Goal: Check status: Check status

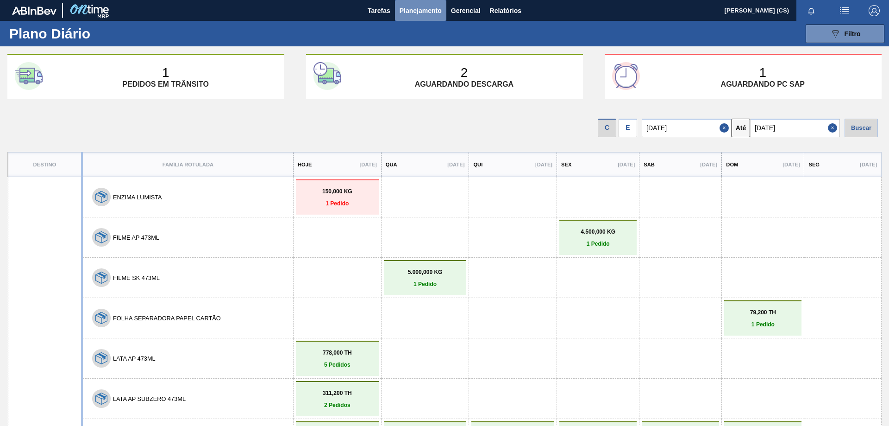
click at [412, 7] on span "Planejamento" at bounding box center [421, 10] width 42 height 11
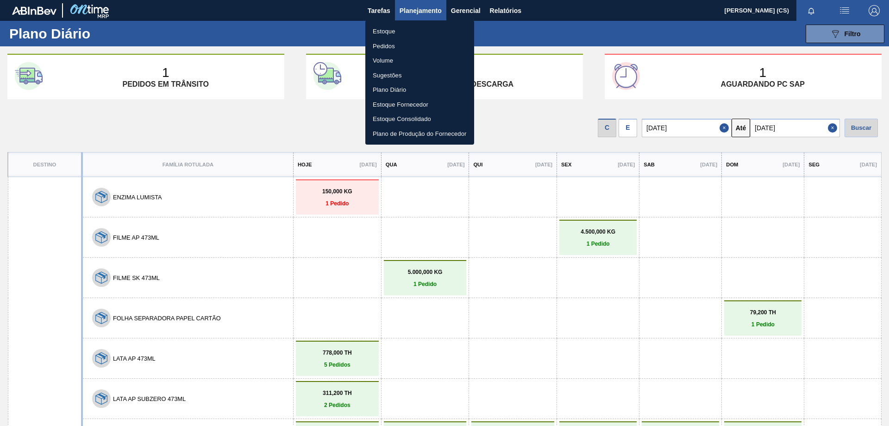
click at [388, 32] on li "Estoque" at bounding box center [419, 31] width 109 height 15
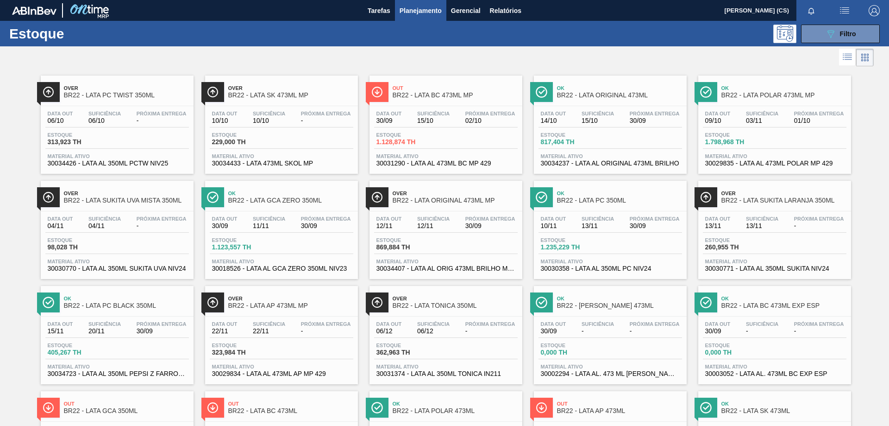
scroll to position [139, 0]
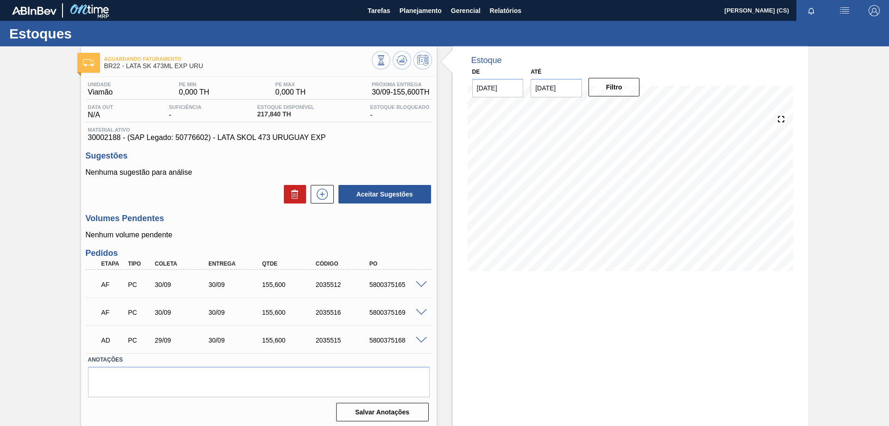
click at [554, 401] on div "Estoque De 30/09/2025 Até 14/10/2025 Filtro 30/09 Projeção de Estoque 628.824 N…" at bounding box center [631, 237] width 356 height 382
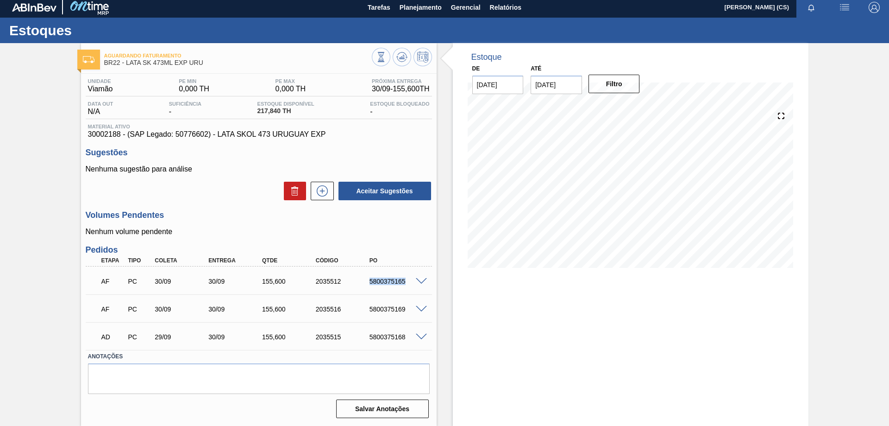
drag, startPoint x: 371, startPoint y: 280, endPoint x: 411, endPoint y: 286, distance: 39.9
click at [411, 286] on div "AF PC 30/09 30/09 155,600 2035512 5800375165" at bounding box center [256, 280] width 322 height 19
drag, startPoint x: 367, startPoint y: 311, endPoint x: 418, endPoint y: 313, distance: 51.4
click at [418, 313] on div "AF PC 30/09 30/09 155,600 2035516 5800375169" at bounding box center [259, 307] width 346 height 23
click at [492, 91] on input "[DATE]" at bounding box center [497, 84] width 51 height 19
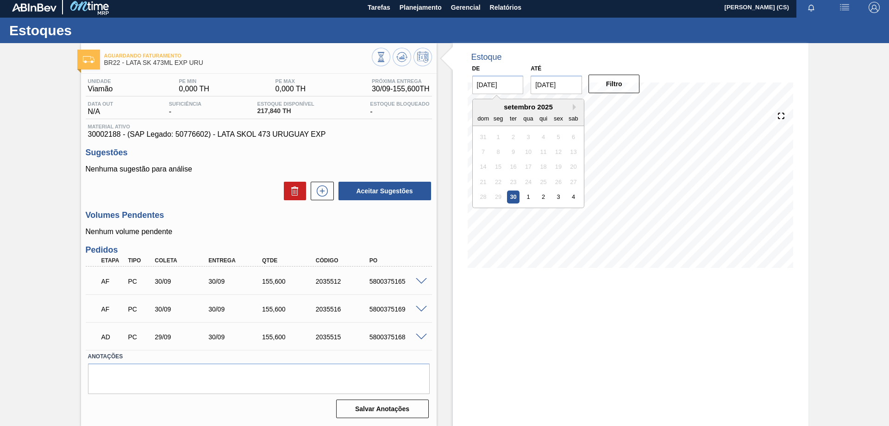
click at [500, 196] on div "29" at bounding box center [498, 196] width 13 height 13
click at [374, 143] on div "Unidade Viamão PE MIN 0,000 TH PE MAX 0,000 TH Próxima Entrega 30/09 - 155,600 …" at bounding box center [259, 247] width 356 height 347
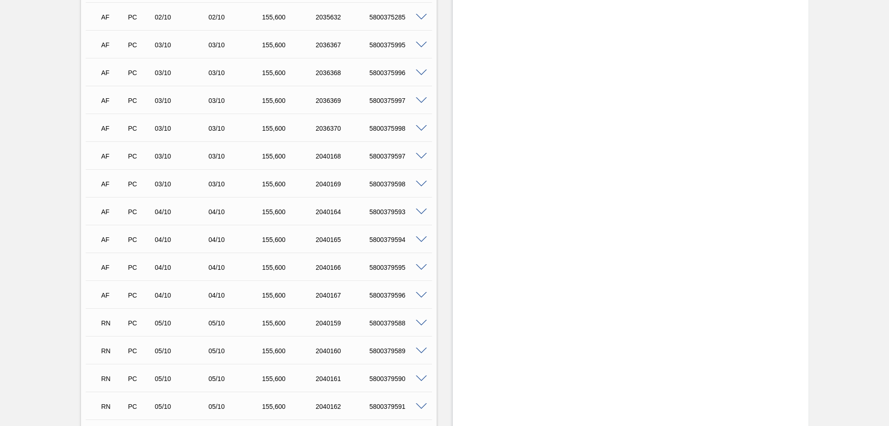
scroll to position [695, 0]
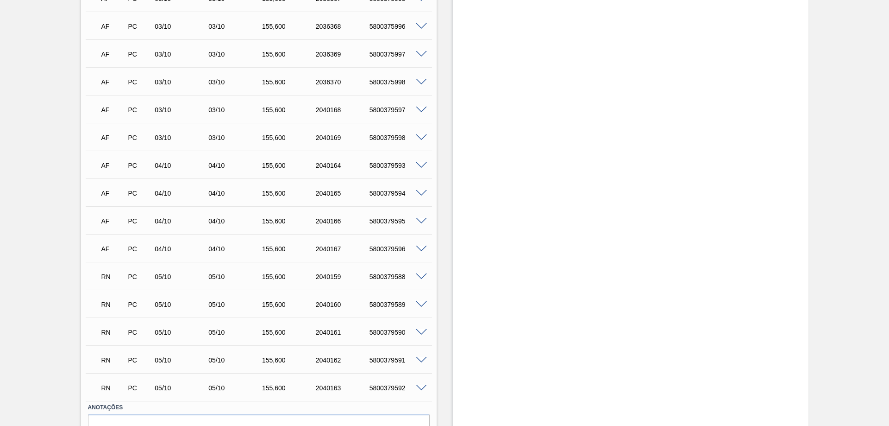
click at [425, 277] on span at bounding box center [421, 276] width 11 height 7
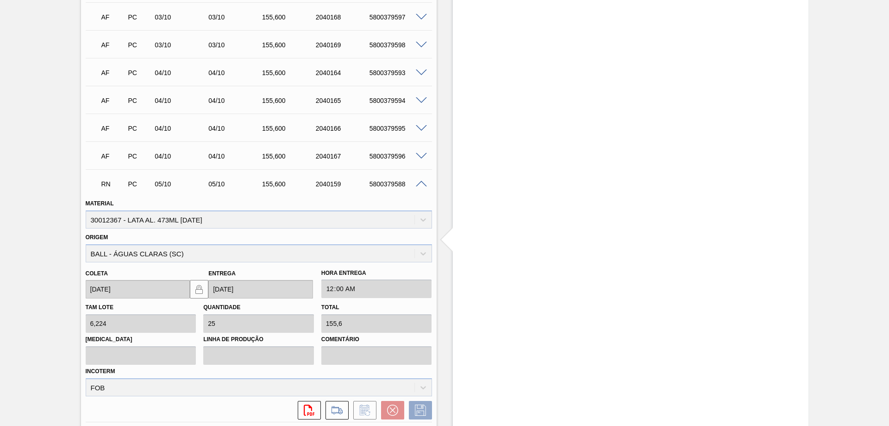
scroll to position [833, 0]
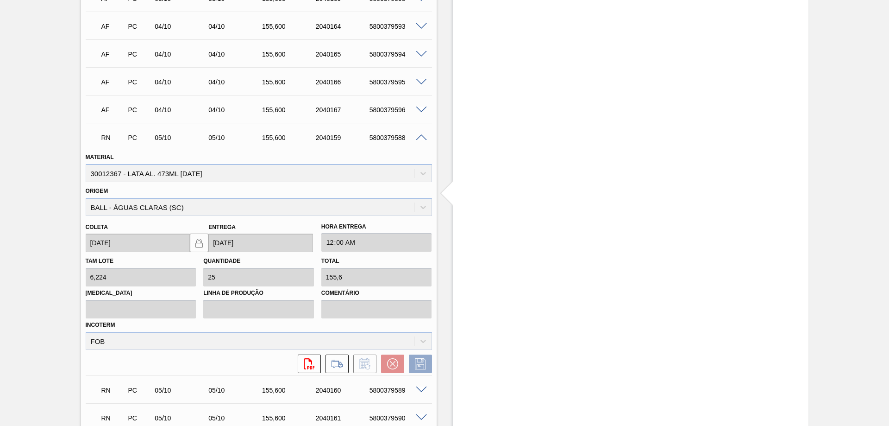
click at [421, 135] on span at bounding box center [421, 137] width 11 height 7
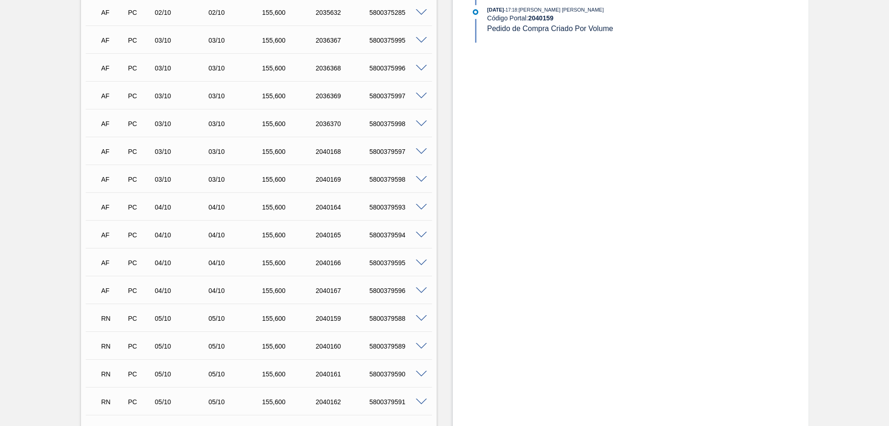
scroll to position [514, 0]
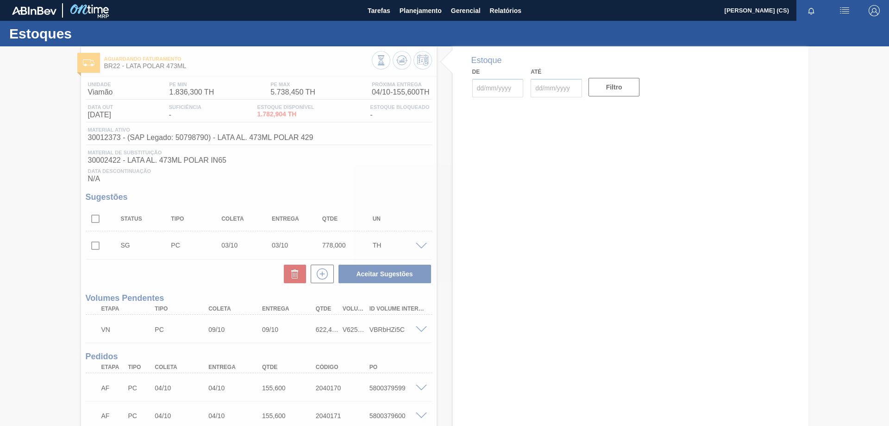
type input "[DATE]"
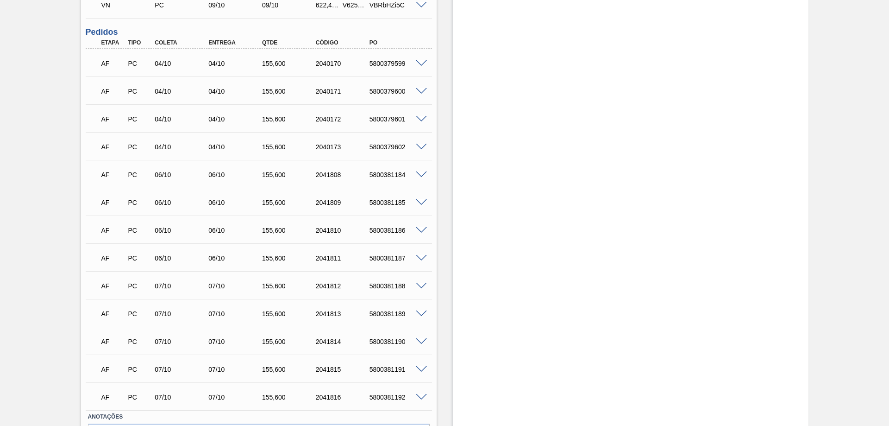
scroll to position [384, 0]
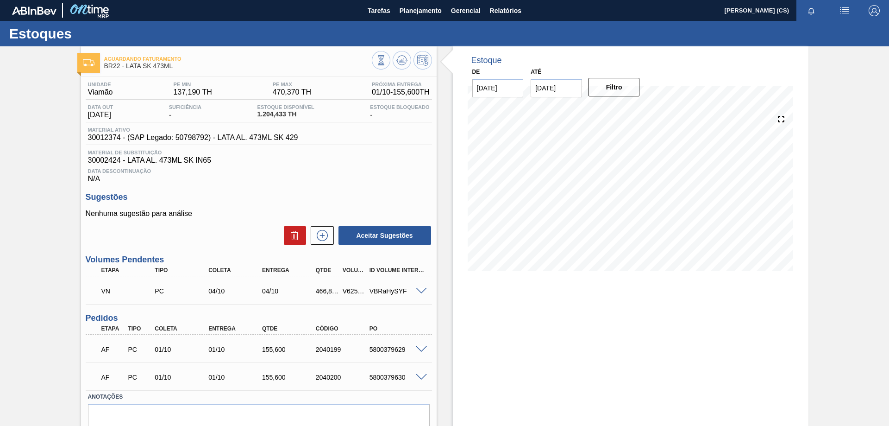
scroll to position [40, 0]
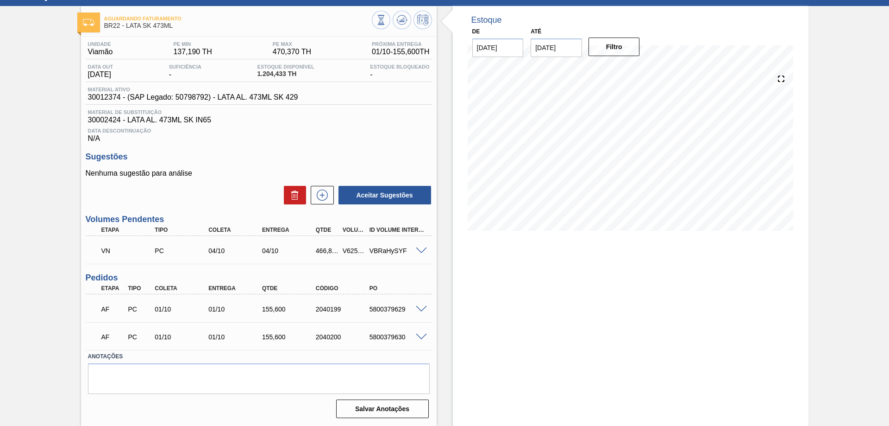
click at [420, 247] on span at bounding box center [421, 250] width 11 height 7
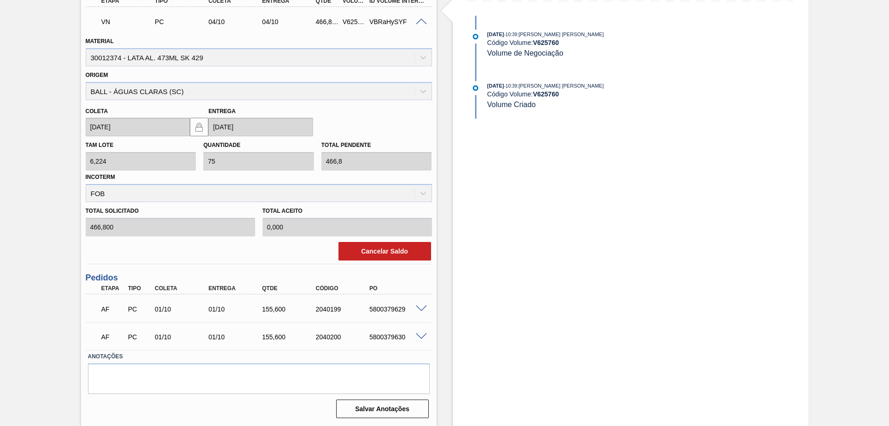
scroll to position [176, 0]
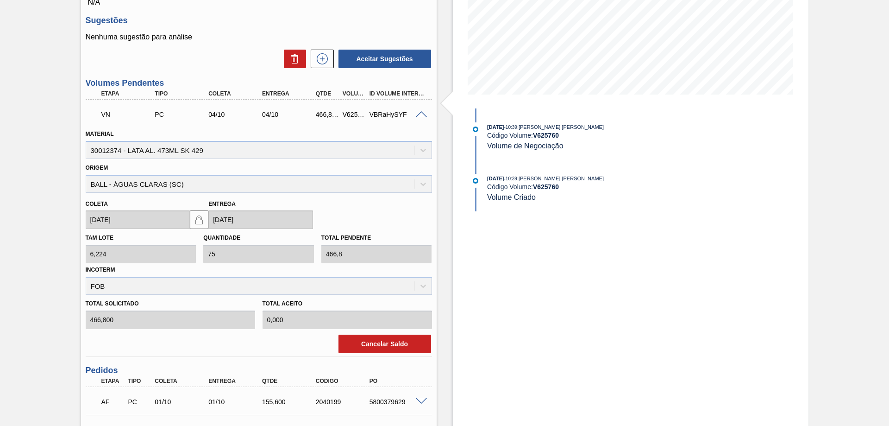
click at [425, 113] on span at bounding box center [421, 114] width 11 height 7
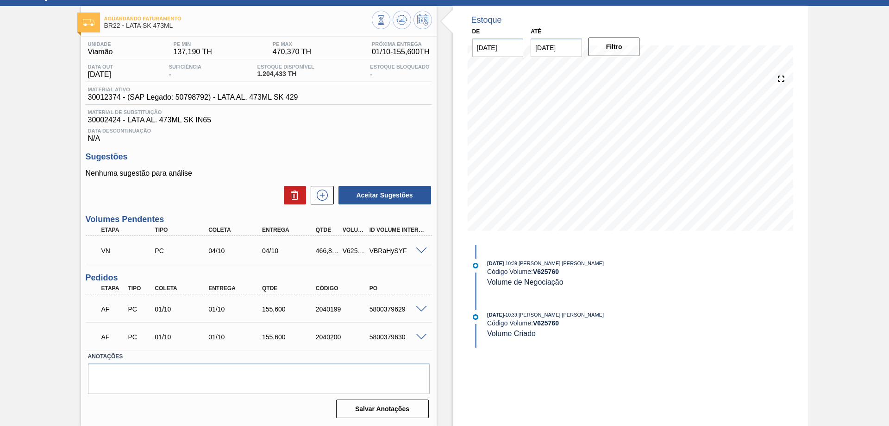
scroll to position [40, 0]
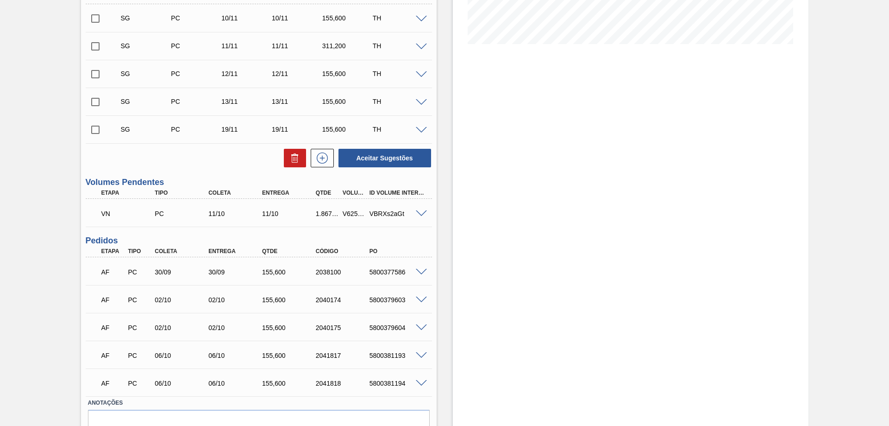
scroll to position [181, 0]
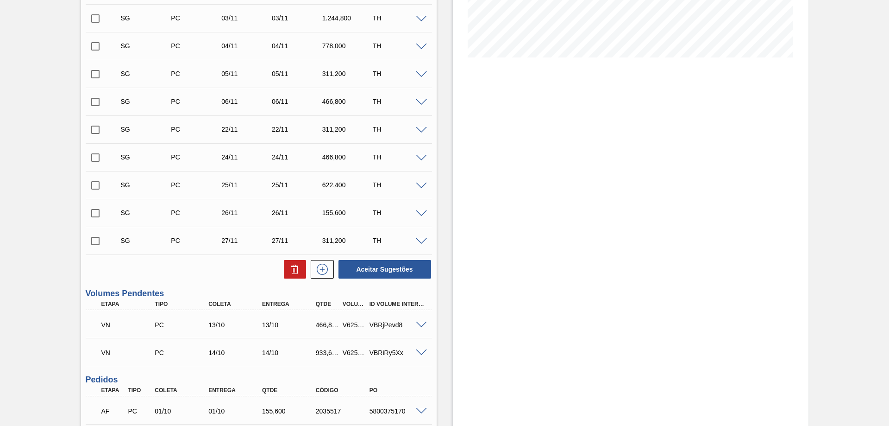
scroll to position [167, 0]
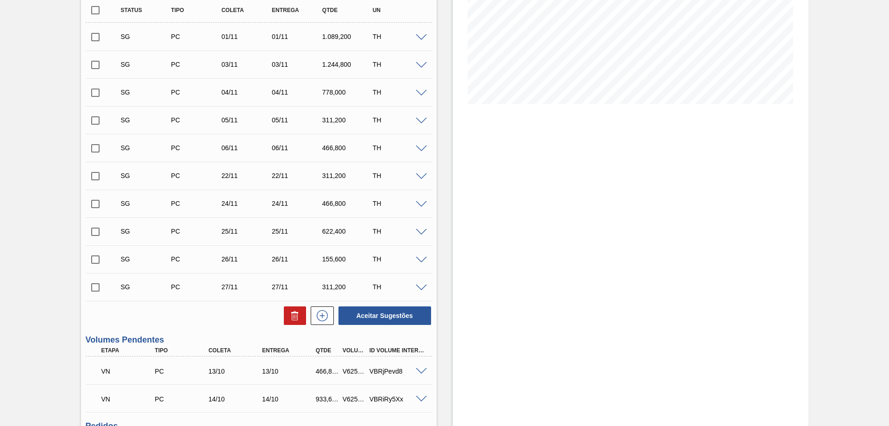
click at [419, 147] on span at bounding box center [421, 148] width 11 height 7
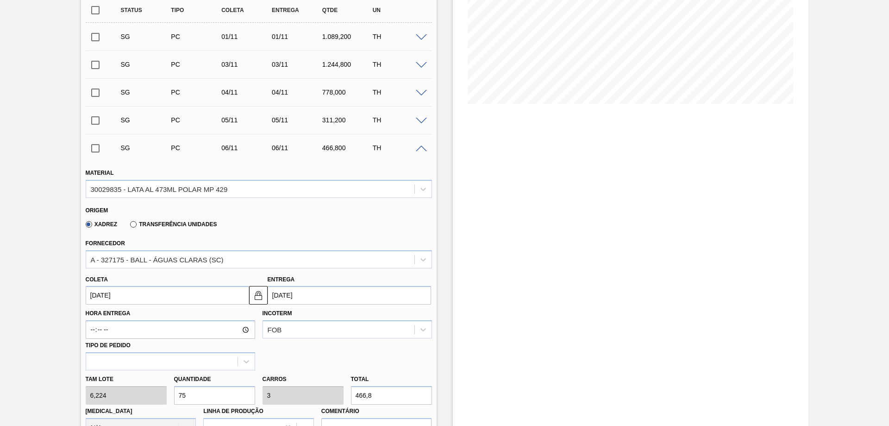
click at [419, 151] on span at bounding box center [421, 148] width 11 height 7
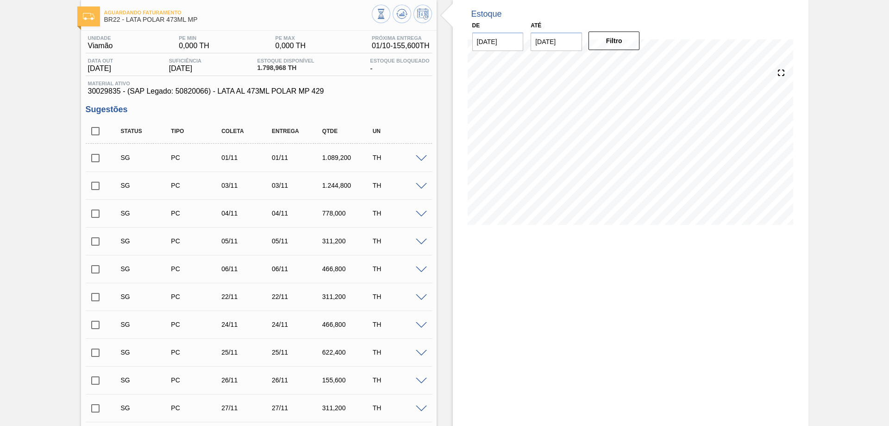
scroll to position [0, 0]
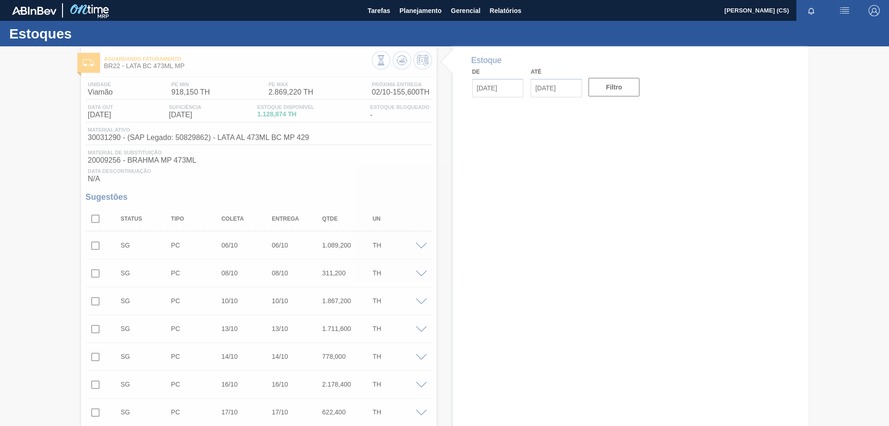
type input "[DATE]"
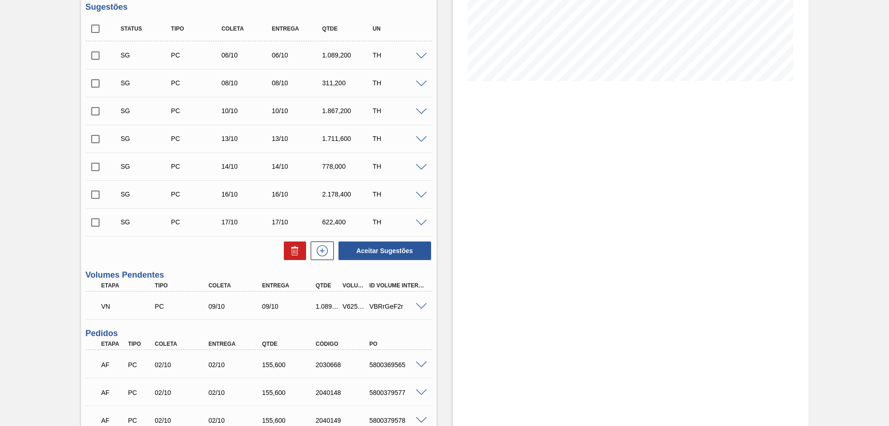
scroll to position [97, 0]
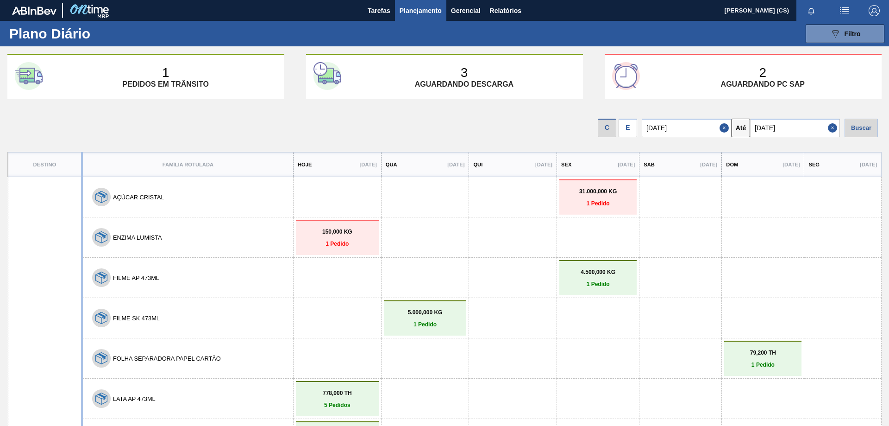
click at [630, 125] on div "E" at bounding box center [628, 128] width 19 height 19
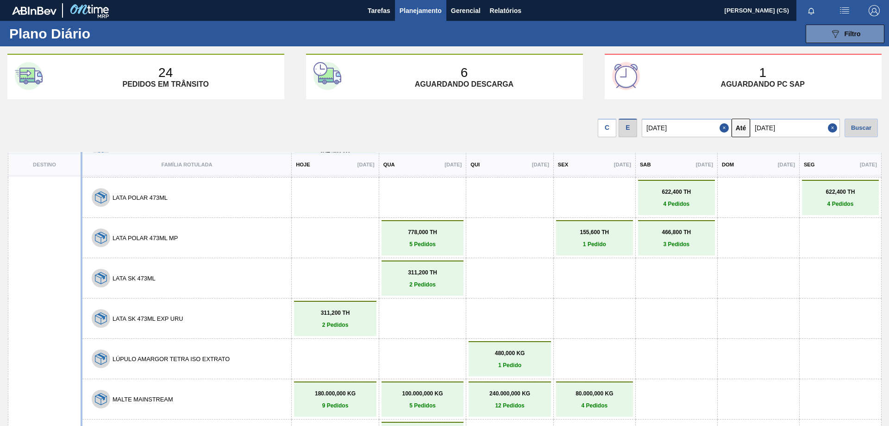
scroll to position [1065, 0]
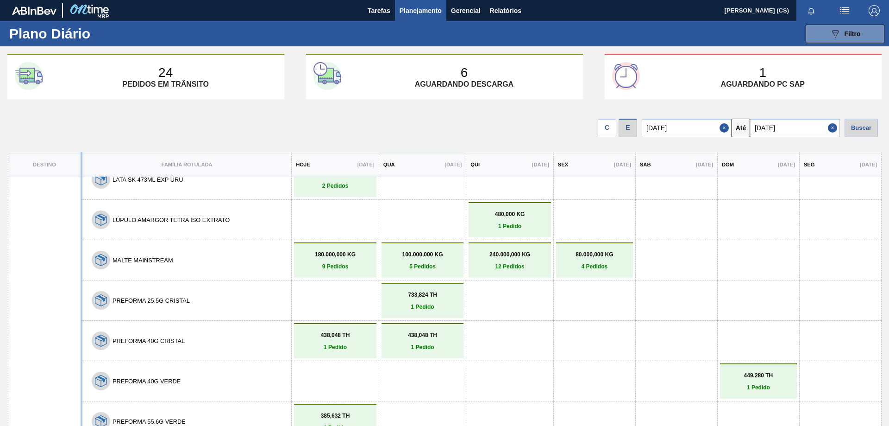
click at [343, 340] on link "438,048 TH 1 Pedido" at bounding box center [335, 341] width 78 height 19
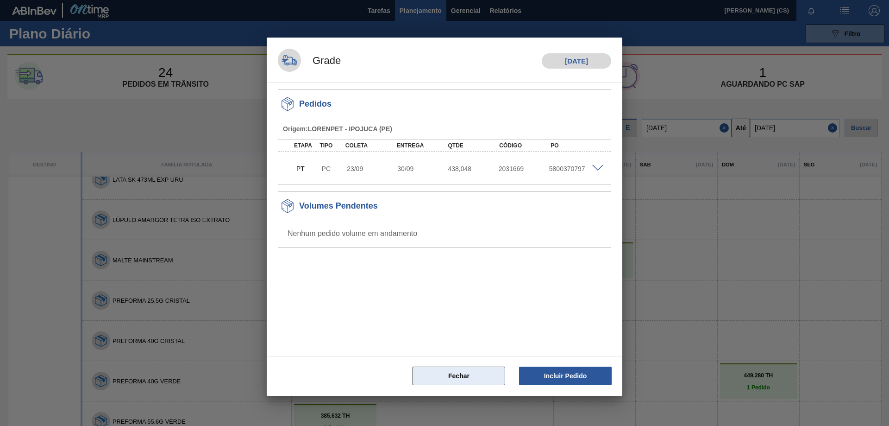
click at [468, 372] on button "Fechar" at bounding box center [459, 375] width 93 height 19
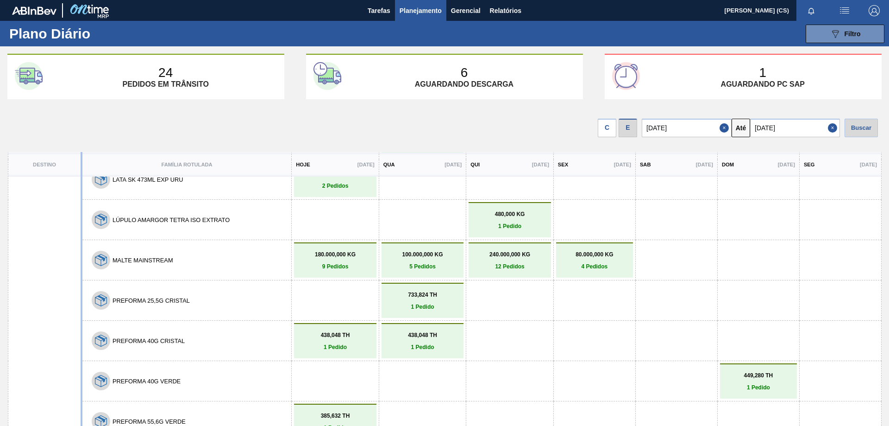
click at [424, 337] on p "438,048 TH" at bounding box center [423, 335] width 78 height 6
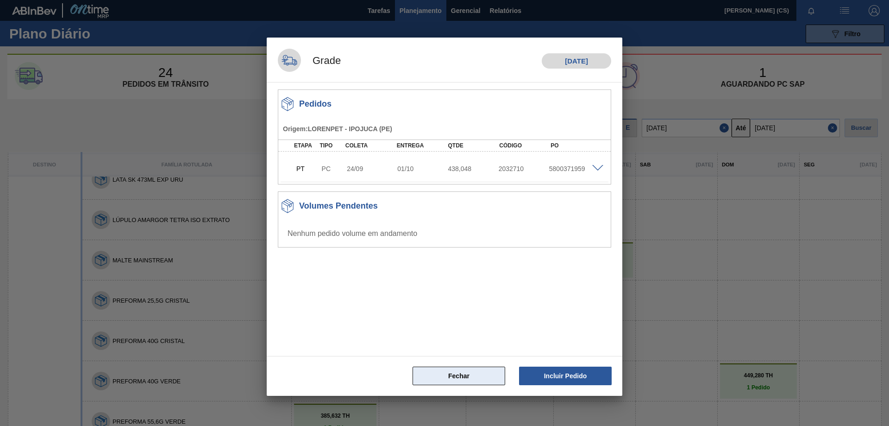
click at [462, 373] on button "Fechar" at bounding box center [459, 375] width 93 height 19
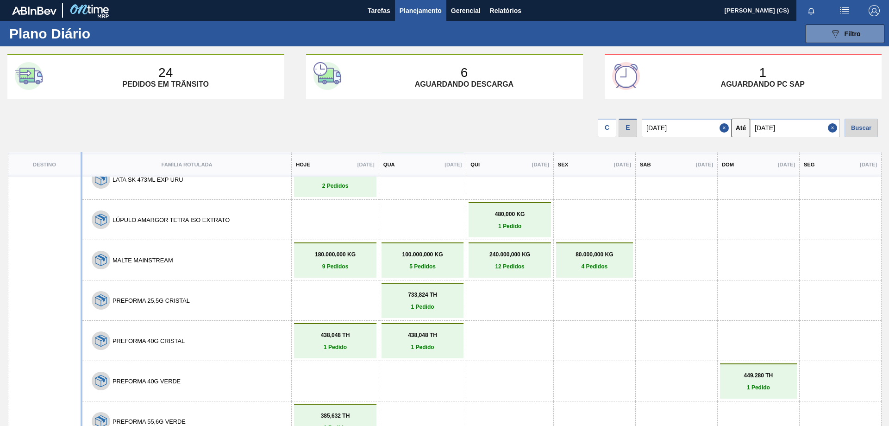
scroll to position [1284, 0]
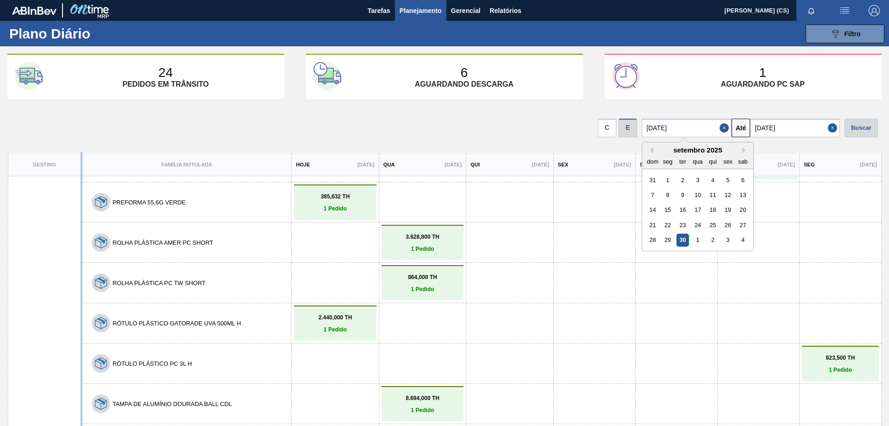
click at [680, 132] on input "[DATE]" at bounding box center [687, 128] width 90 height 19
click at [700, 225] on div "24" at bounding box center [697, 225] width 13 height 13
type input "[DATE]"
click at [851, 131] on div "Buscar" at bounding box center [861, 128] width 33 height 19
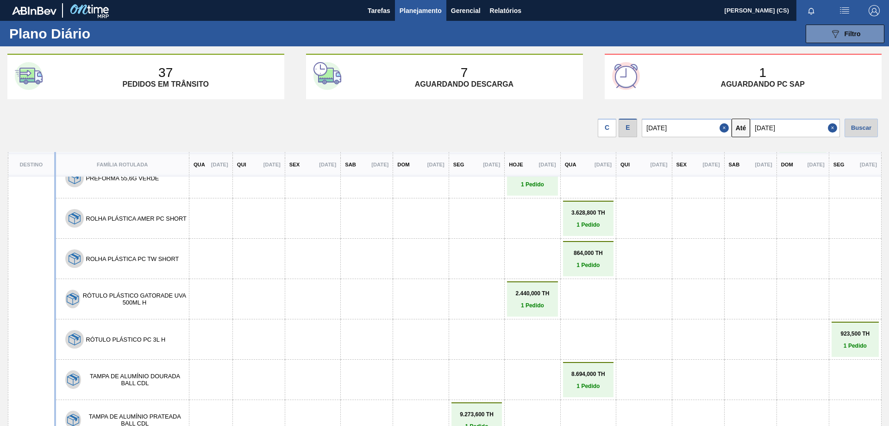
scroll to position [1566, 0]
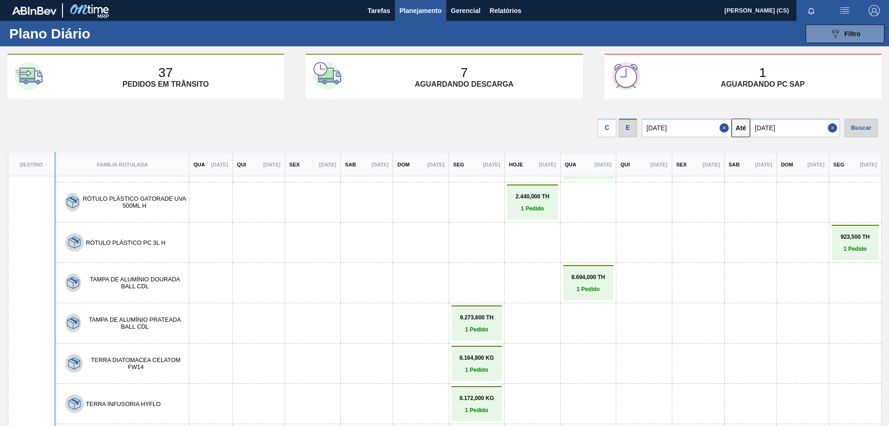
click at [487, 326] on p "1 Pedido" at bounding box center [477, 329] width 46 height 6
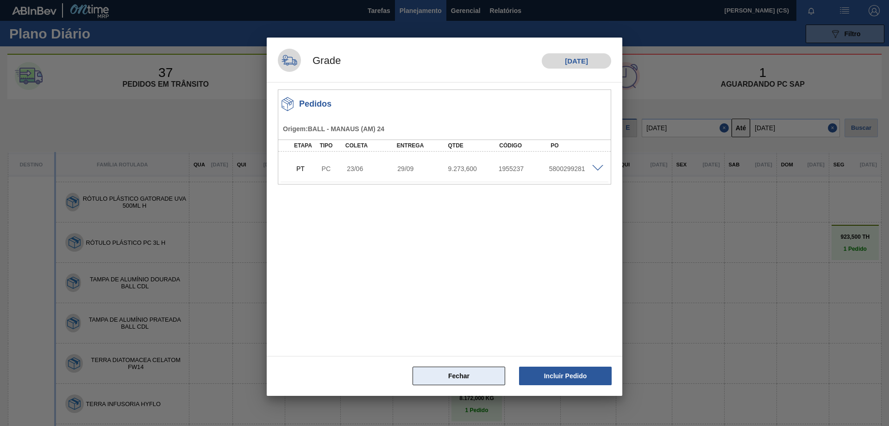
click at [472, 373] on button "Fechar" at bounding box center [459, 375] width 93 height 19
